Goal: Check status: Check status

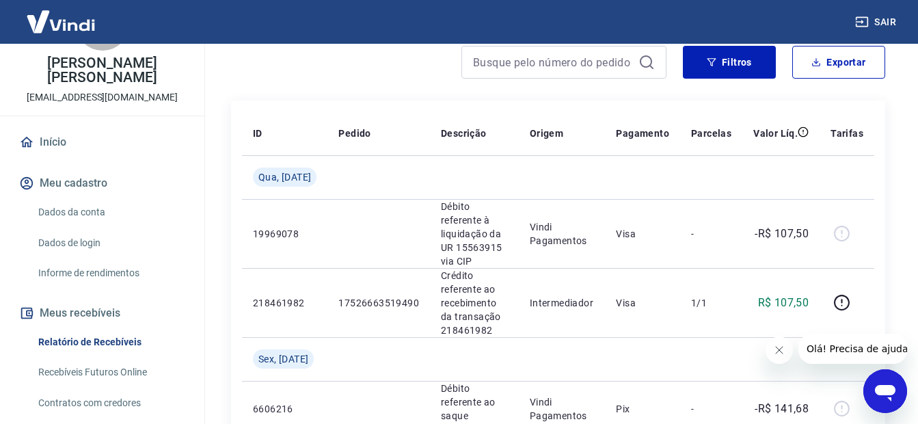
scroll to position [205, 0]
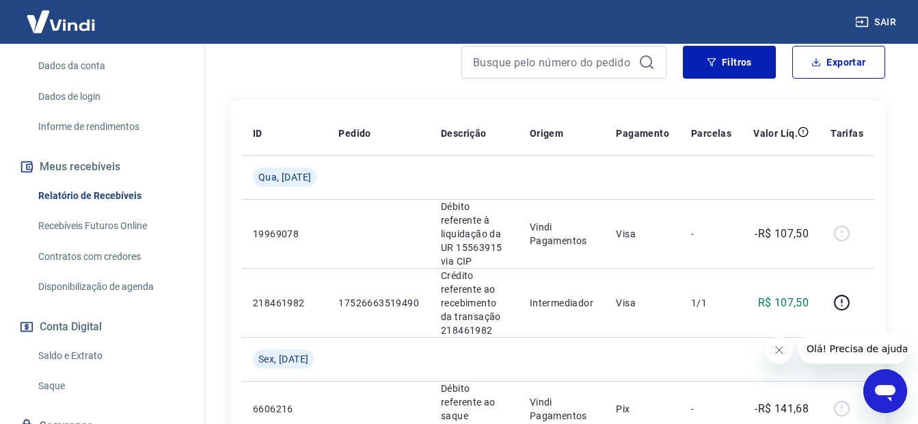
click at [87, 223] on link "Recebíveis Futuros Online" at bounding box center [110, 226] width 155 height 28
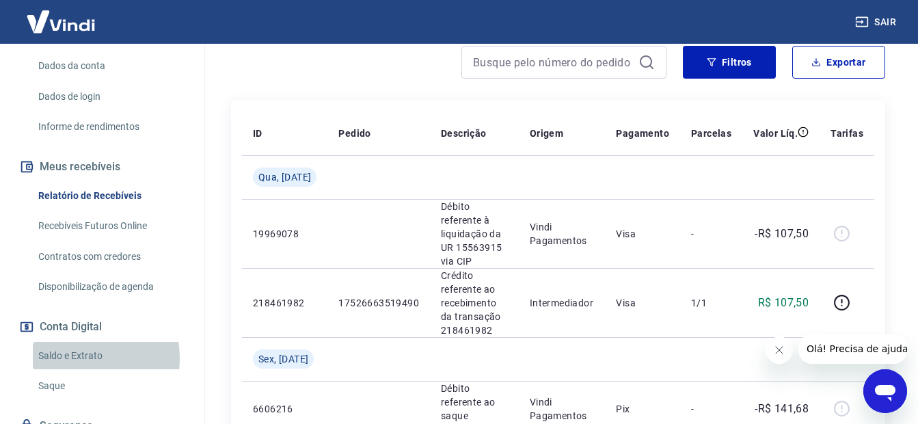
click at [81, 357] on link "Saldo e Extrato" at bounding box center [110, 356] width 155 height 28
